Goal: Information Seeking & Learning: Learn about a topic

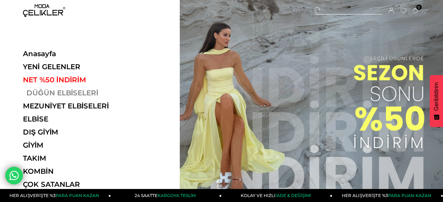
click at [82, 97] on link "DÜĞÜN ELBİSELERİ" at bounding box center [71, 93] width 97 height 8
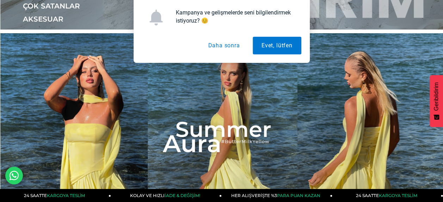
scroll to position [247, 0]
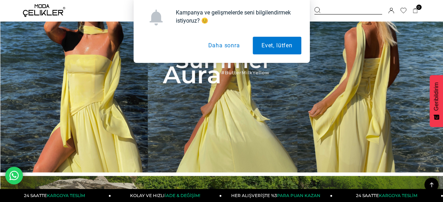
click at [223, 47] on button "Daha sonra" at bounding box center [223, 46] width 49 height 18
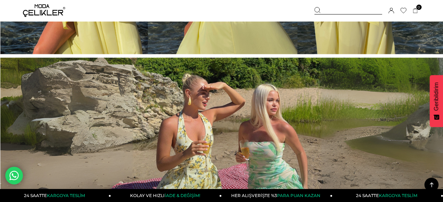
scroll to position [388, 0]
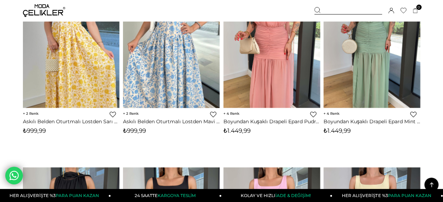
scroll to position [635, 0]
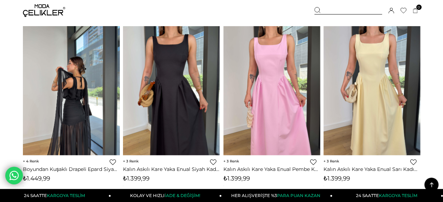
click at [98, 68] on img at bounding box center [71, 90] width 97 height 129
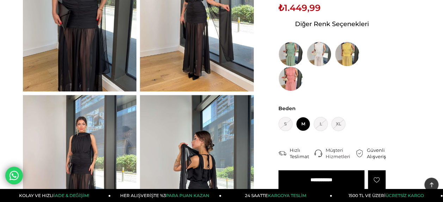
scroll to position [35, 0]
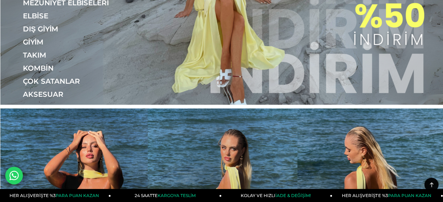
scroll to position [35, 0]
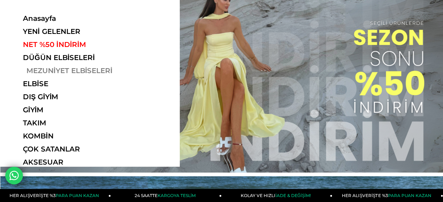
click at [51, 73] on link "MEZUNİYET ELBİSELERİ" at bounding box center [71, 70] width 97 height 8
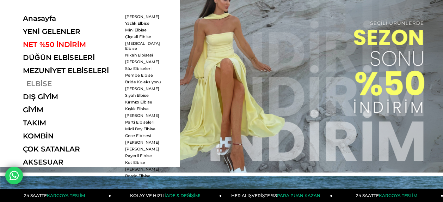
click at [43, 84] on link "ELBİSE" at bounding box center [71, 83] width 97 height 8
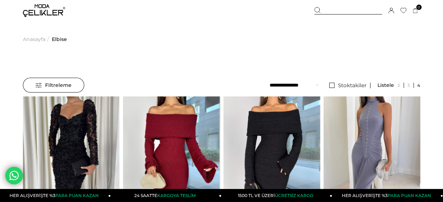
click at [40, 38] on span "Anasayfa" at bounding box center [34, 39] width 23 height 36
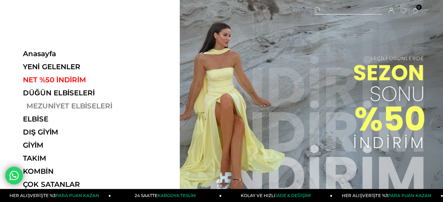
click at [71, 107] on link "MEZUNİYET ELBİSELERİ" at bounding box center [71, 106] width 97 height 8
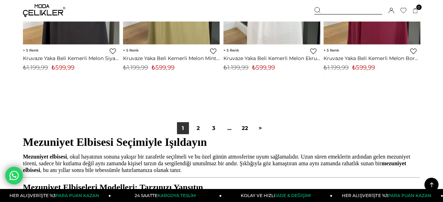
scroll to position [3808, 0]
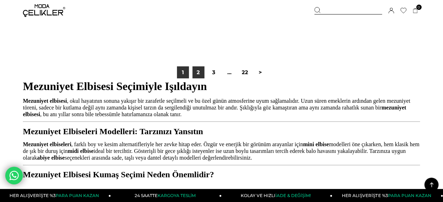
click at [203, 74] on link "2" at bounding box center [199, 72] width 12 height 12
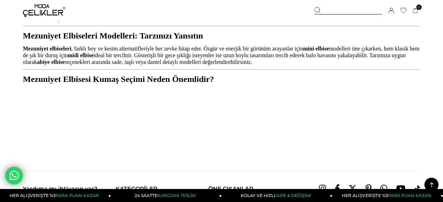
scroll to position [3773, 0]
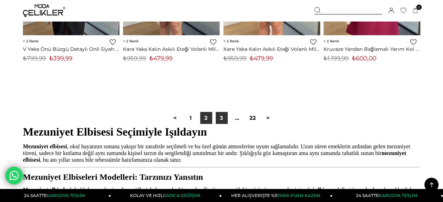
click at [225, 117] on link "3" at bounding box center [222, 118] width 12 height 12
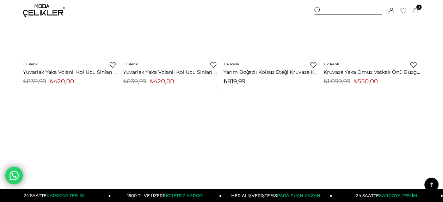
scroll to position [3244, 0]
